Goal: Transaction & Acquisition: Download file/media

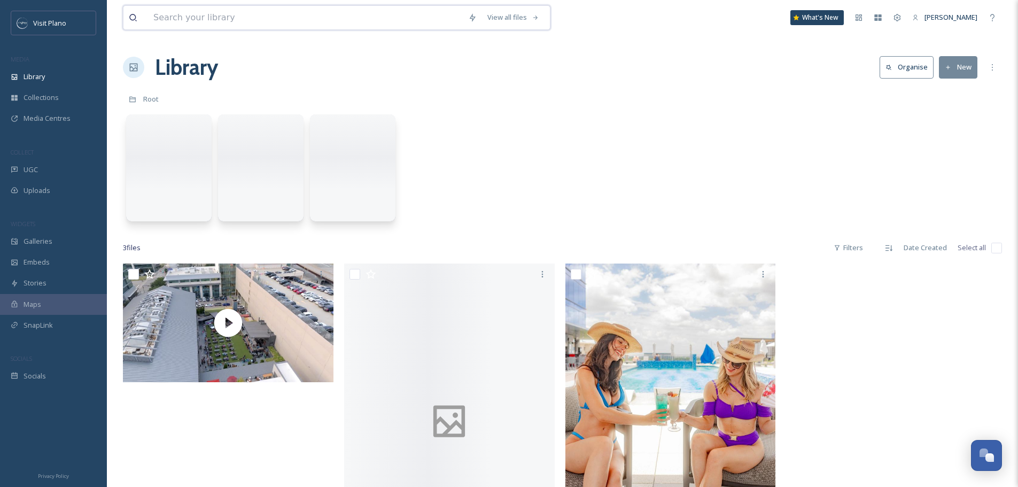
click at [227, 18] on input at bounding box center [305, 18] width 315 height 24
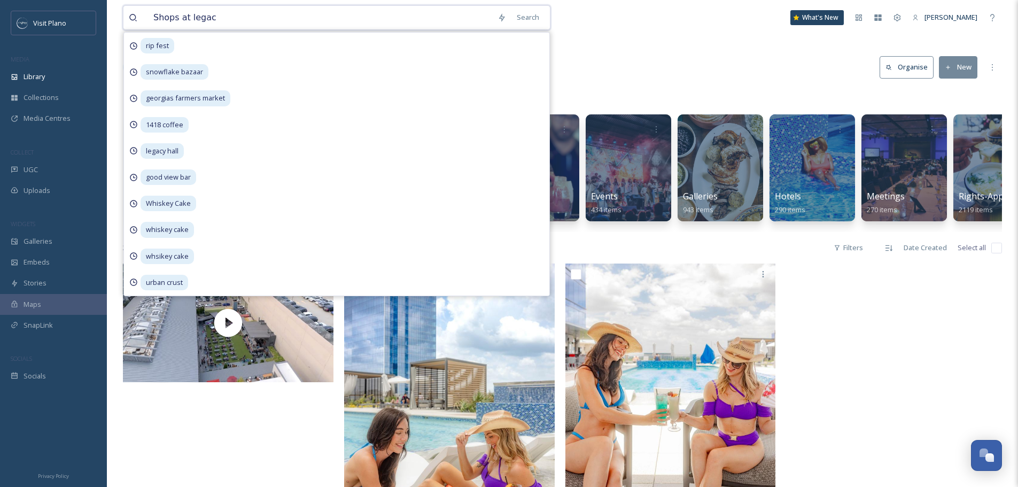
type input "Shops at legacy"
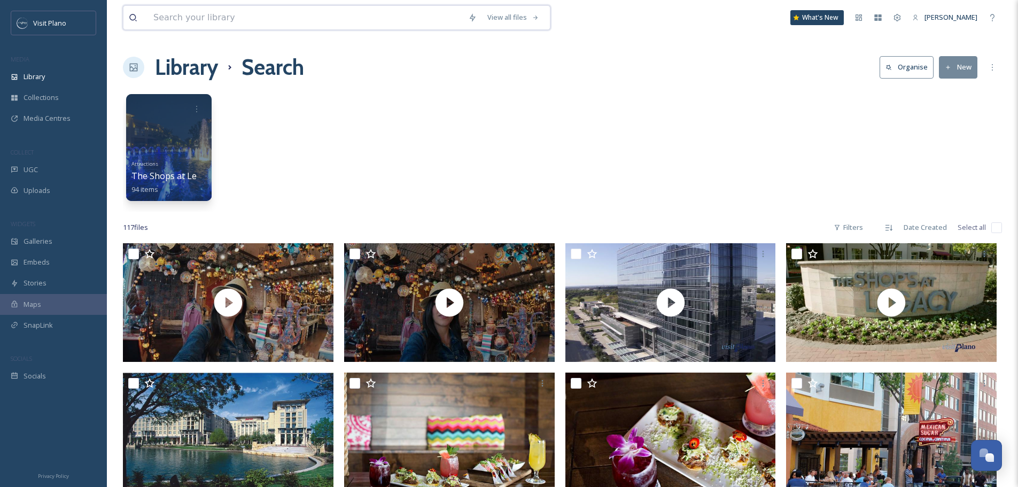
click at [297, 26] on input at bounding box center [305, 18] width 315 height 24
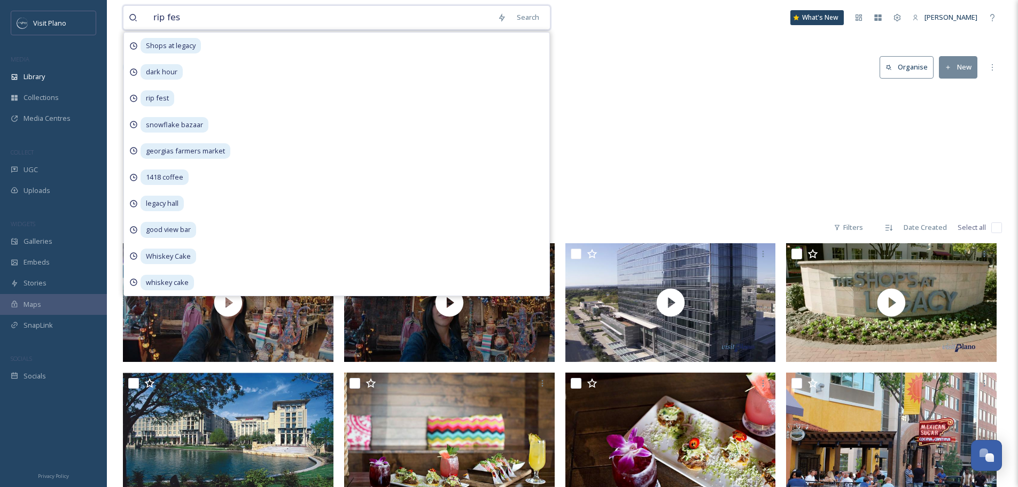
type input "rip fest"
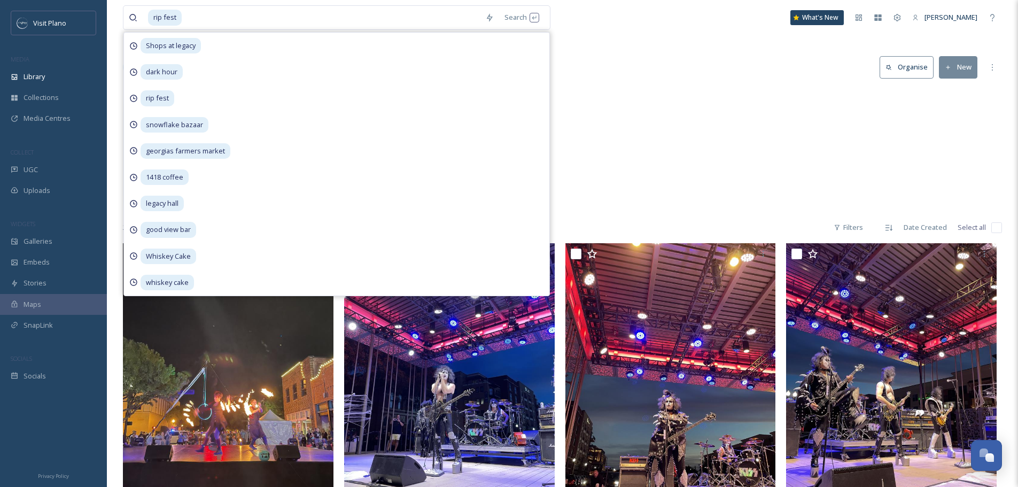
click at [654, 119] on div "Events RIP Fest 39 items" at bounding box center [562, 150] width 879 height 123
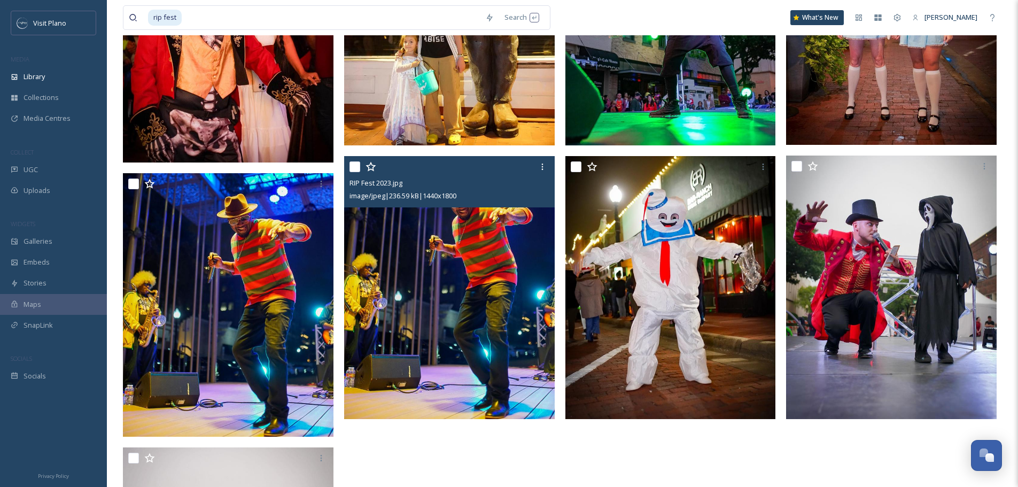
scroll to position [1817, 0]
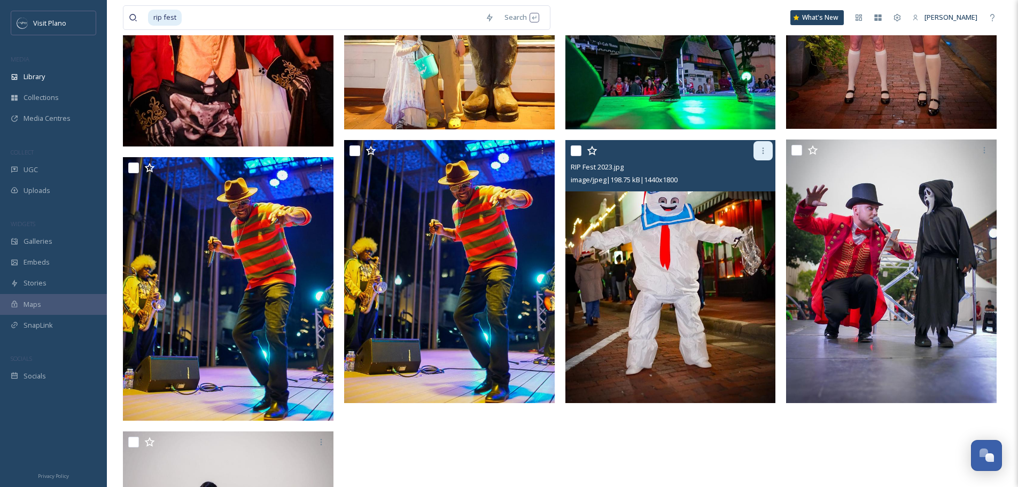
click at [763, 156] on div at bounding box center [763, 150] width 19 height 19
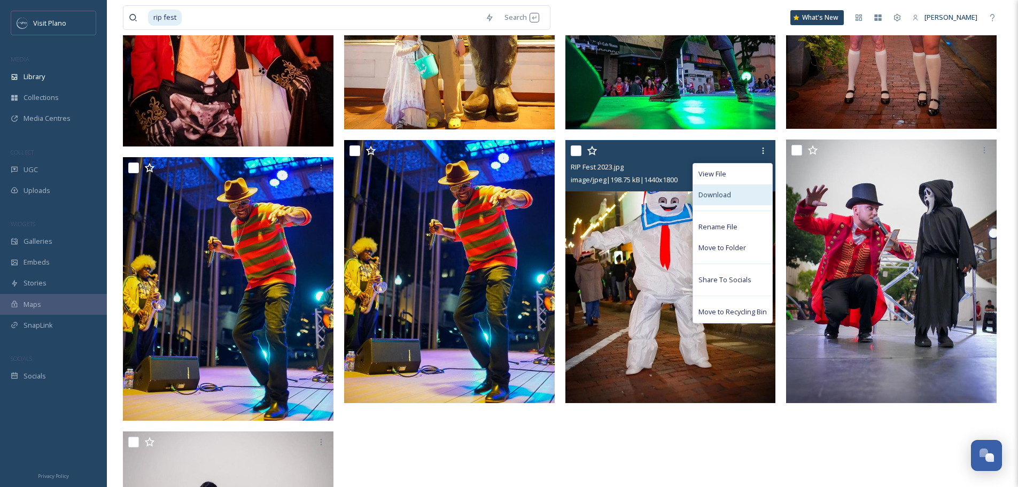
click at [724, 194] on span "Download" at bounding box center [715, 195] width 33 height 10
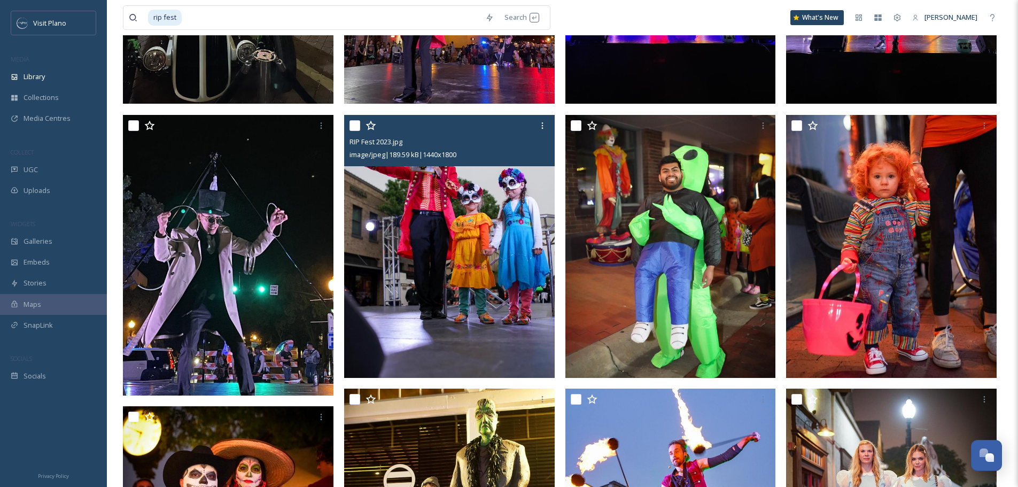
scroll to position [1348, 0]
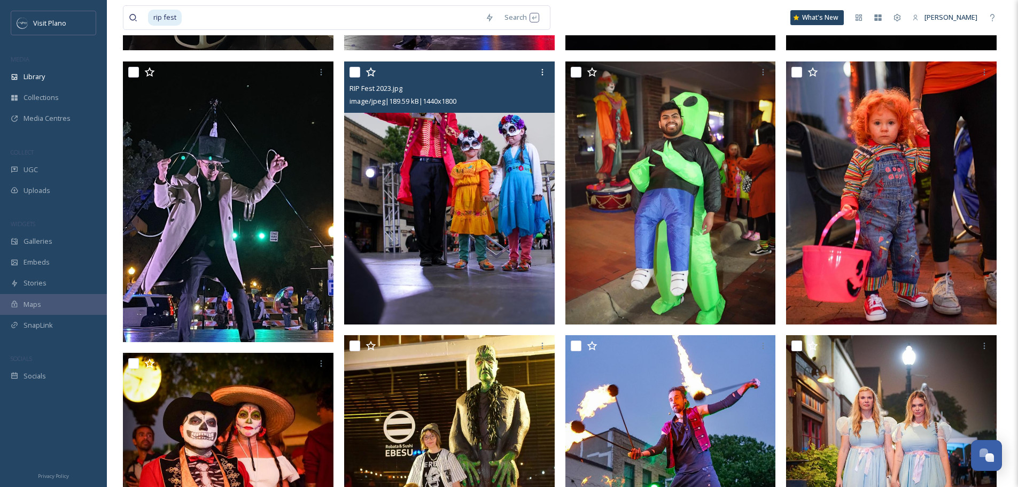
click at [473, 239] on img at bounding box center [449, 192] width 211 height 263
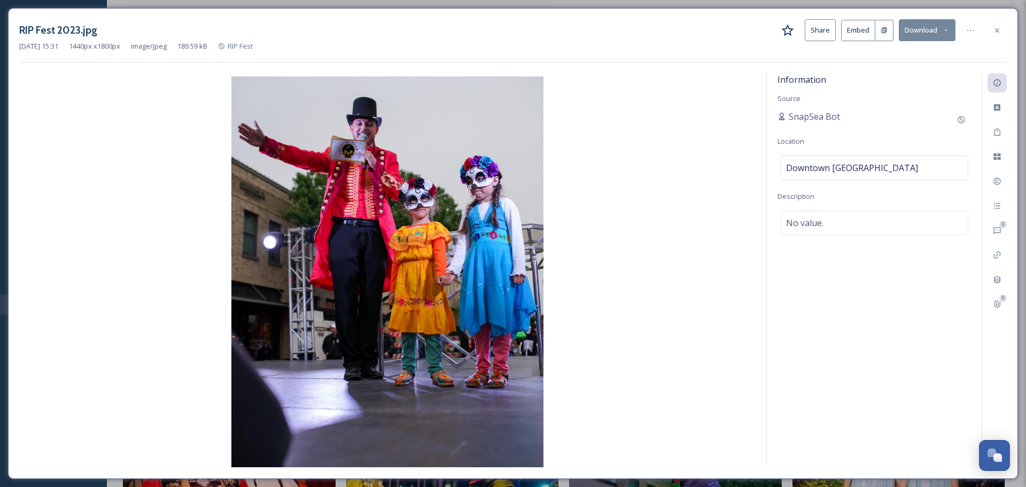
click at [912, 29] on button "Download" at bounding box center [927, 30] width 57 height 22
click at [903, 60] on span "Download Original (1440 x 1800)" at bounding box center [899, 55] width 101 height 10
click at [994, 28] on icon at bounding box center [997, 30] width 9 height 9
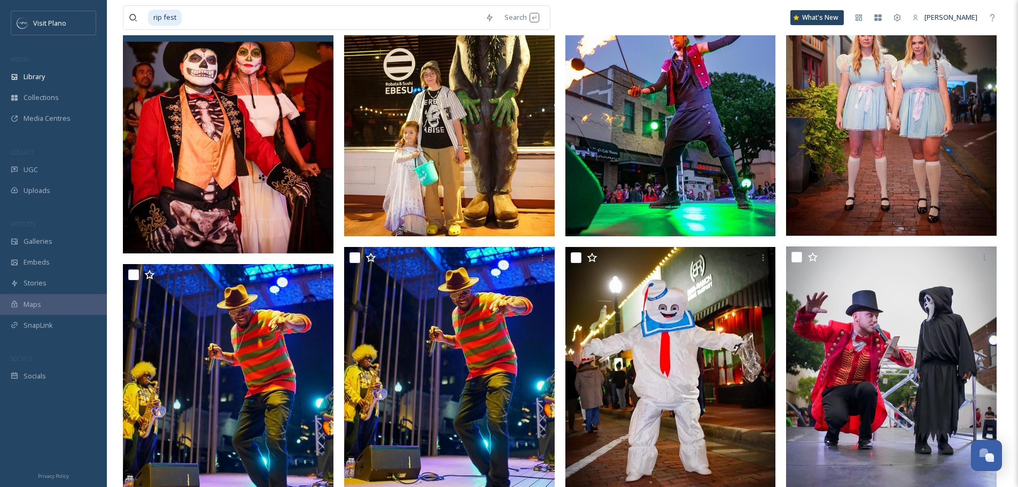
click at [189, 172] on img at bounding box center [228, 121] width 211 height 263
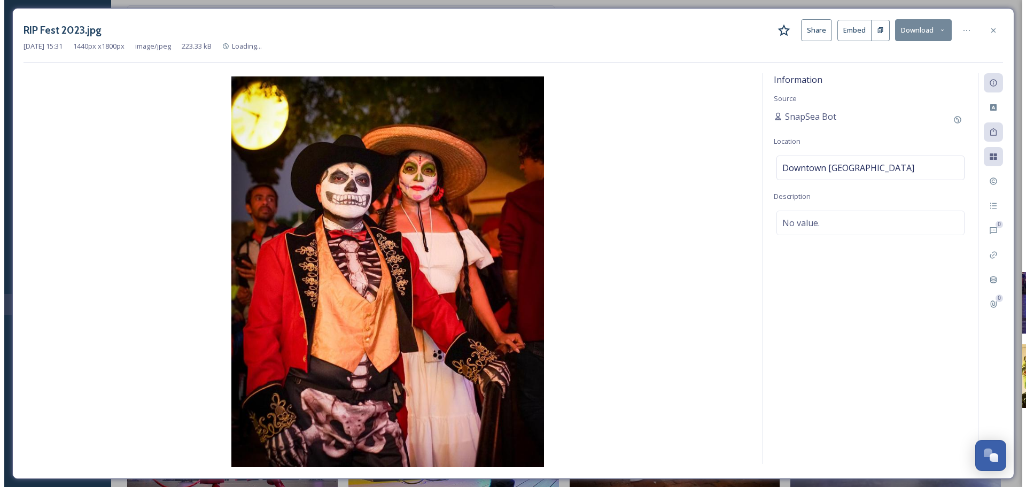
scroll to position [1437, 0]
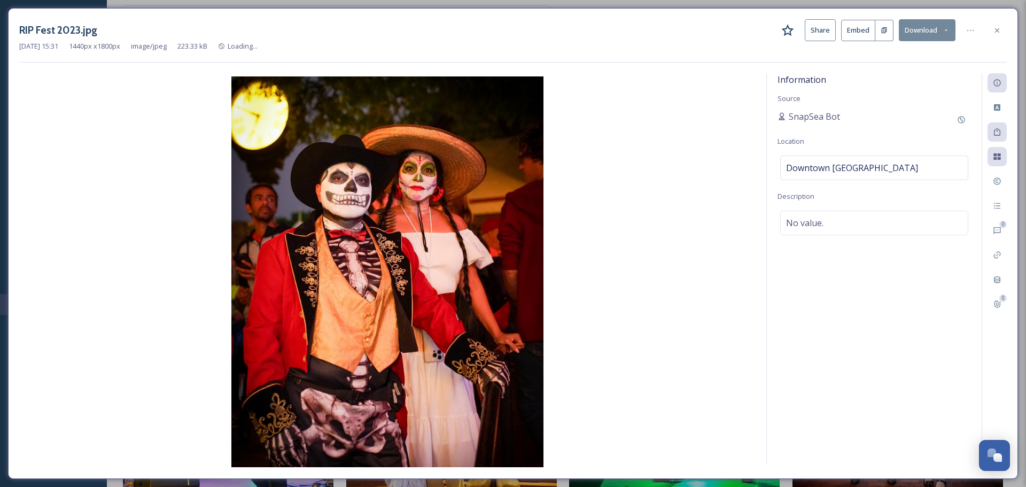
click at [915, 37] on button "Download" at bounding box center [927, 30] width 57 height 22
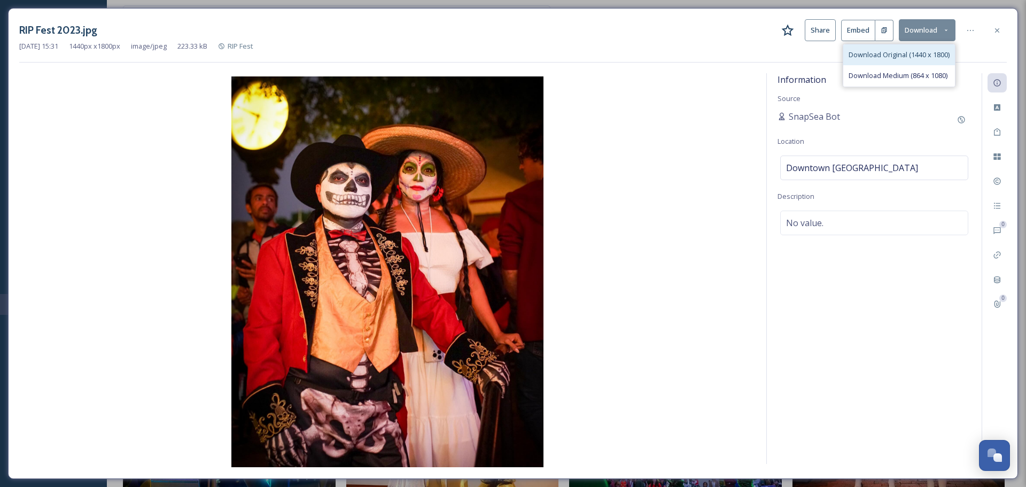
click at [912, 65] on div "Download Original (1440 x 1800)" at bounding box center [899, 54] width 112 height 21
